Goal: Task Accomplishment & Management: Manage account settings

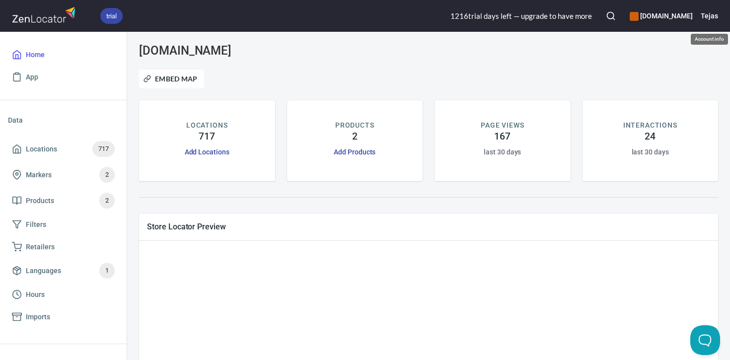
click at [711, 14] on h6 "Tejas" at bounding box center [708, 15] width 17 height 11
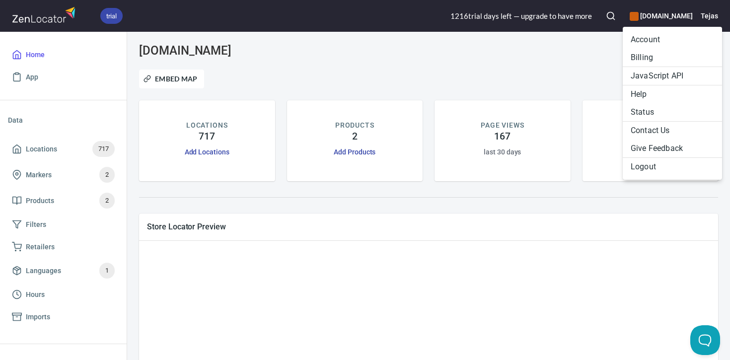
click at [641, 41] on li "Account" at bounding box center [671, 40] width 99 height 18
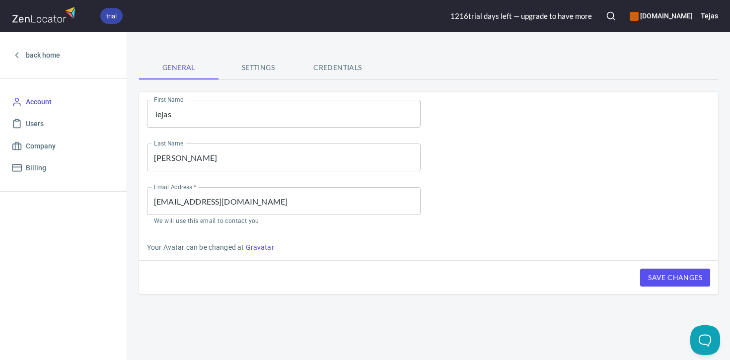
click at [259, 71] on span "Settings" at bounding box center [257, 68] width 67 height 12
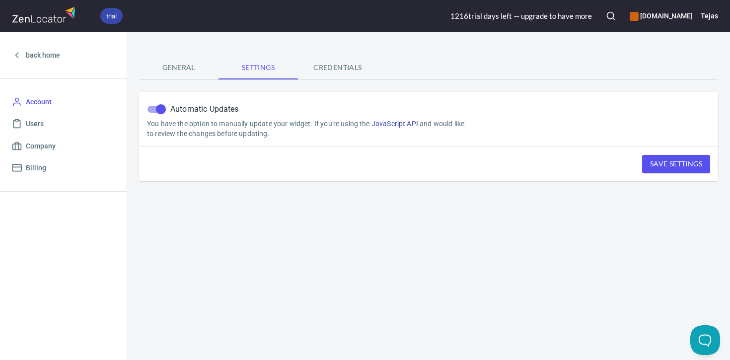
click at [349, 65] on span "Credentials" at bounding box center [337, 68] width 67 height 12
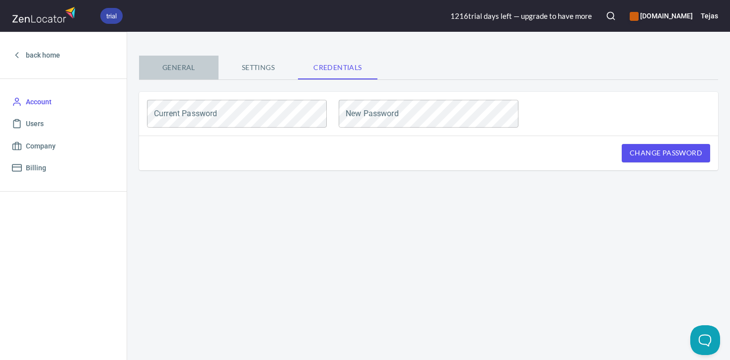
click at [189, 65] on span "General" at bounding box center [178, 68] width 67 height 12
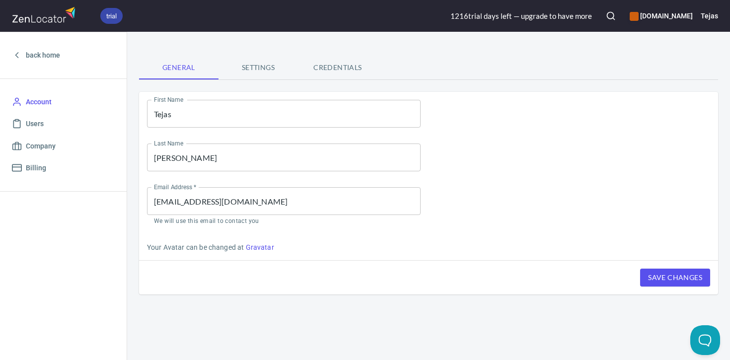
click at [196, 202] on input "shahtej@gmail.com" at bounding box center [283, 201] width 273 height 28
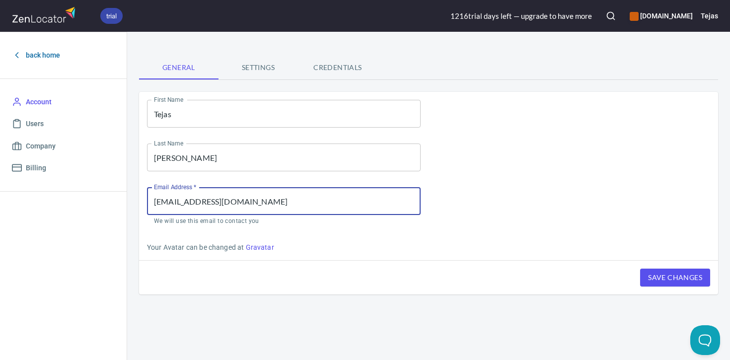
click at [50, 56] on span "back home" at bounding box center [43, 55] width 34 height 12
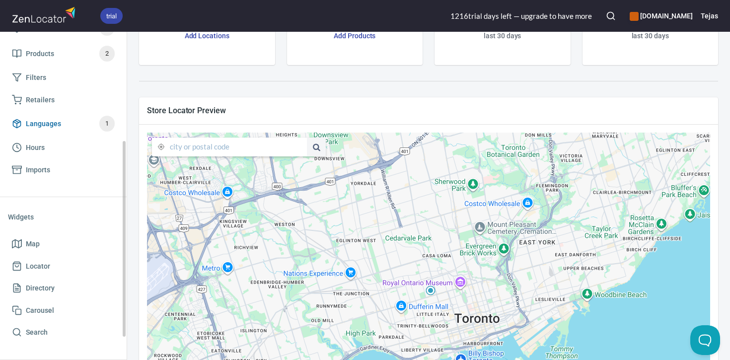
scroll to position [211, 0]
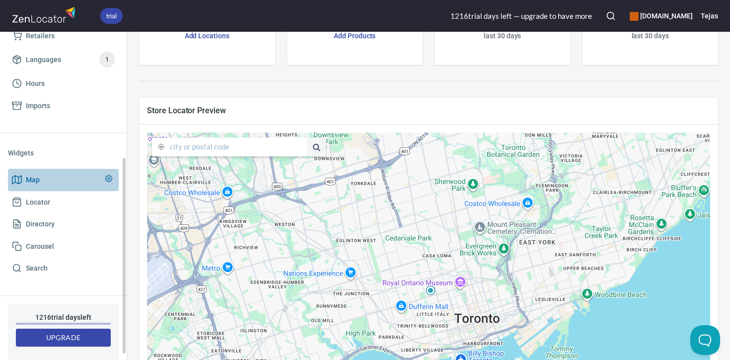
click at [108, 179] on circle at bounding box center [109, 179] width 2 height 2
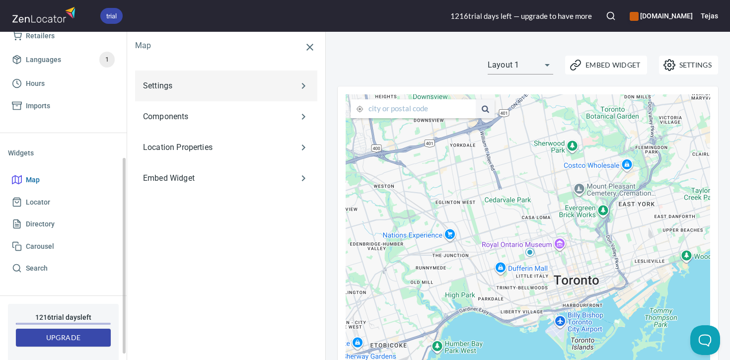
click at [233, 97] on td "Settings" at bounding box center [211, 85] width 153 height 31
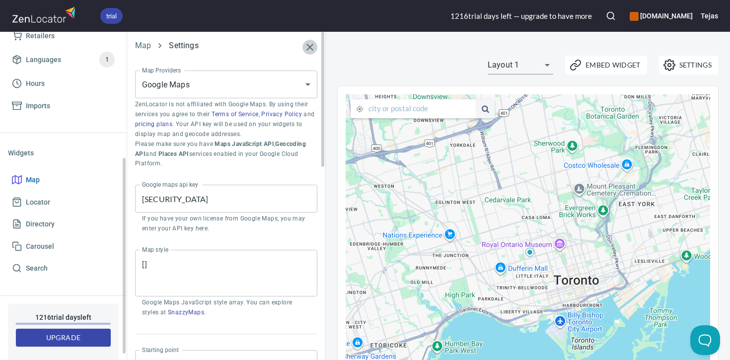
click at [312, 43] on icon "button" at bounding box center [310, 47] width 12 height 12
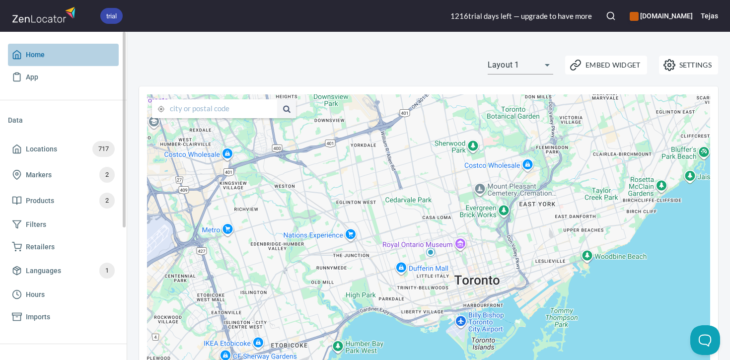
click at [49, 60] on span "Home" at bounding box center [63, 55] width 103 height 12
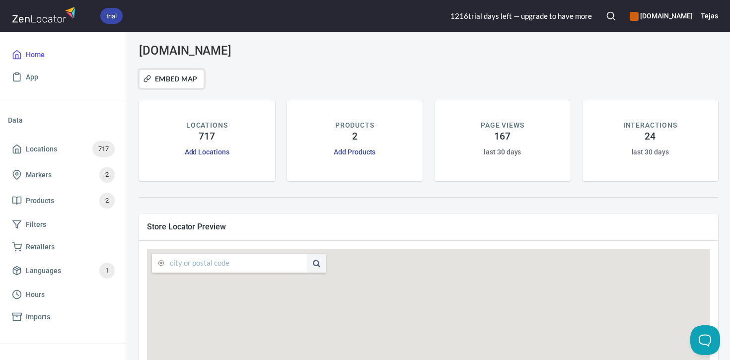
click at [177, 77] on span "Embed Map" at bounding box center [171, 79] width 52 height 12
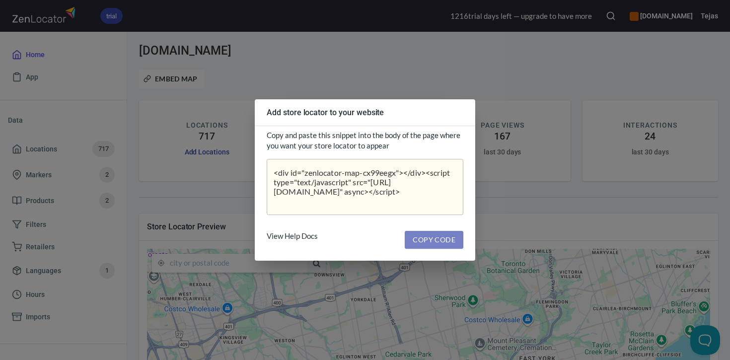
click at [423, 240] on span "Copy Code" at bounding box center [433, 240] width 43 height 12
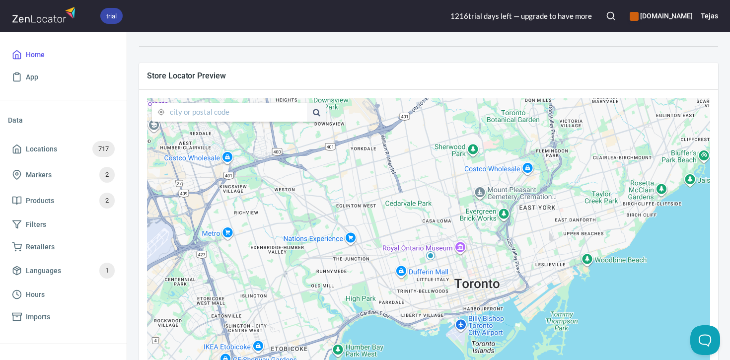
scroll to position [155, 0]
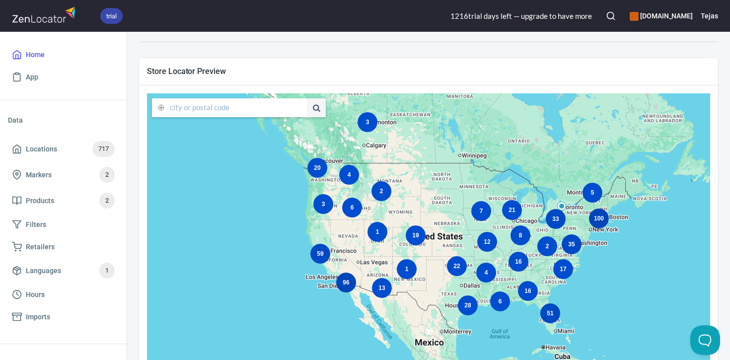
drag, startPoint x: 413, startPoint y: 207, endPoint x: 581, endPoint y: 157, distance: 175.1
click at [579, 158] on div "96 4 3 6 51 100 59 20 12 19 13 22 33 16 5 35 6 28 16 17 7 21 4 1 3 2 8 2 1 1" at bounding box center [428, 252] width 563 height 318
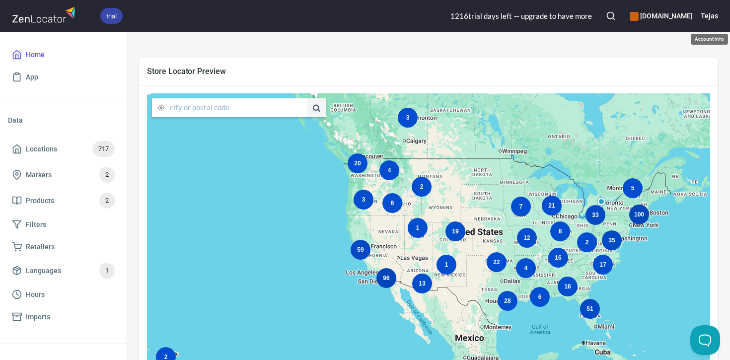
click at [703, 16] on h6 "Tejas" at bounding box center [708, 15] width 17 height 11
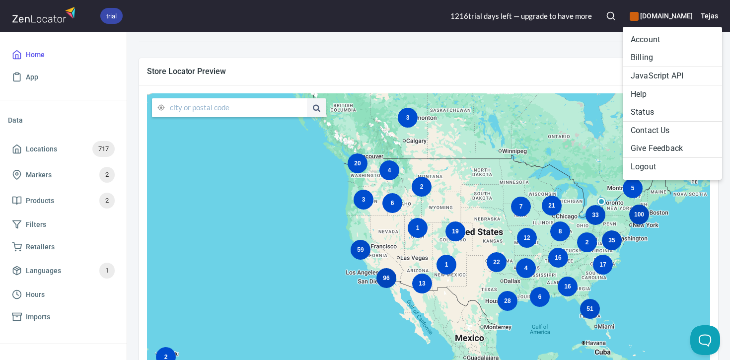
click at [659, 38] on li "Account" at bounding box center [671, 40] width 99 height 18
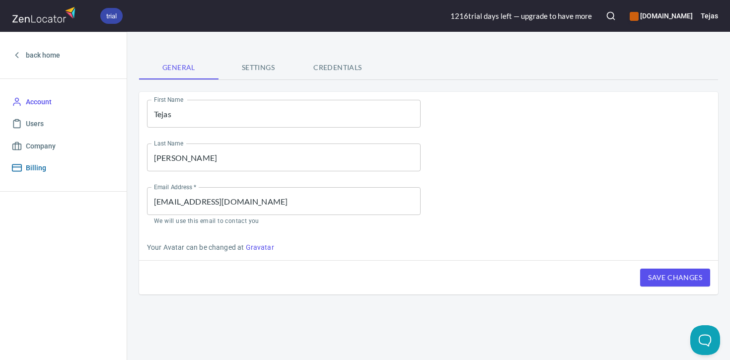
click at [39, 171] on span "Billing" at bounding box center [36, 168] width 20 height 12
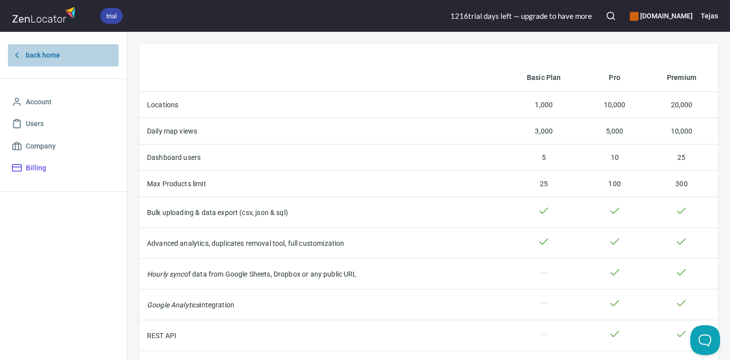
click at [47, 55] on span "back home" at bounding box center [43, 55] width 34 height 12
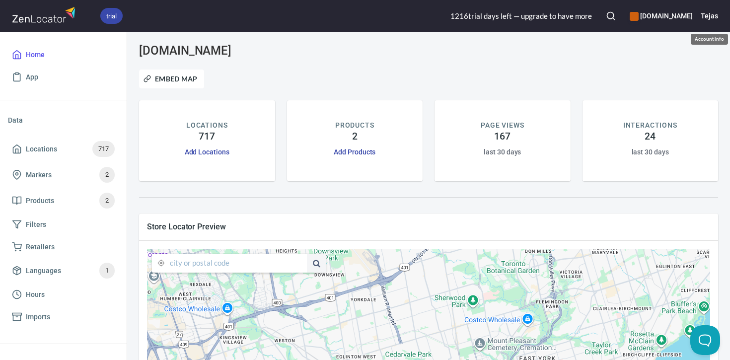
click at [715, 17] on h6 "Tejas" at bounding box center [708, 15] width 17 height 11
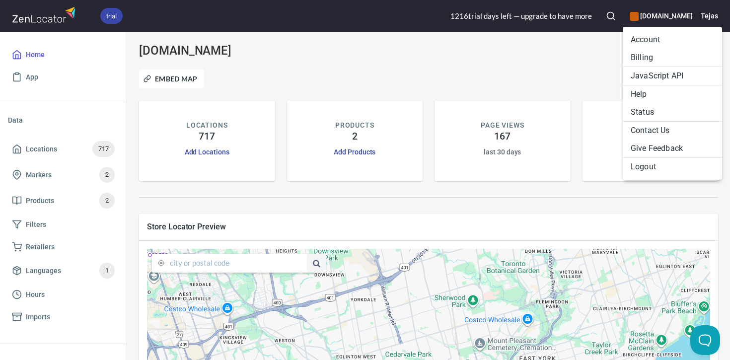
click at [657, 169] on li "Logout" at bounding box center [671, 167] width 99 height 18
